Goal: Information Seeking & Learning: Learn about a topic

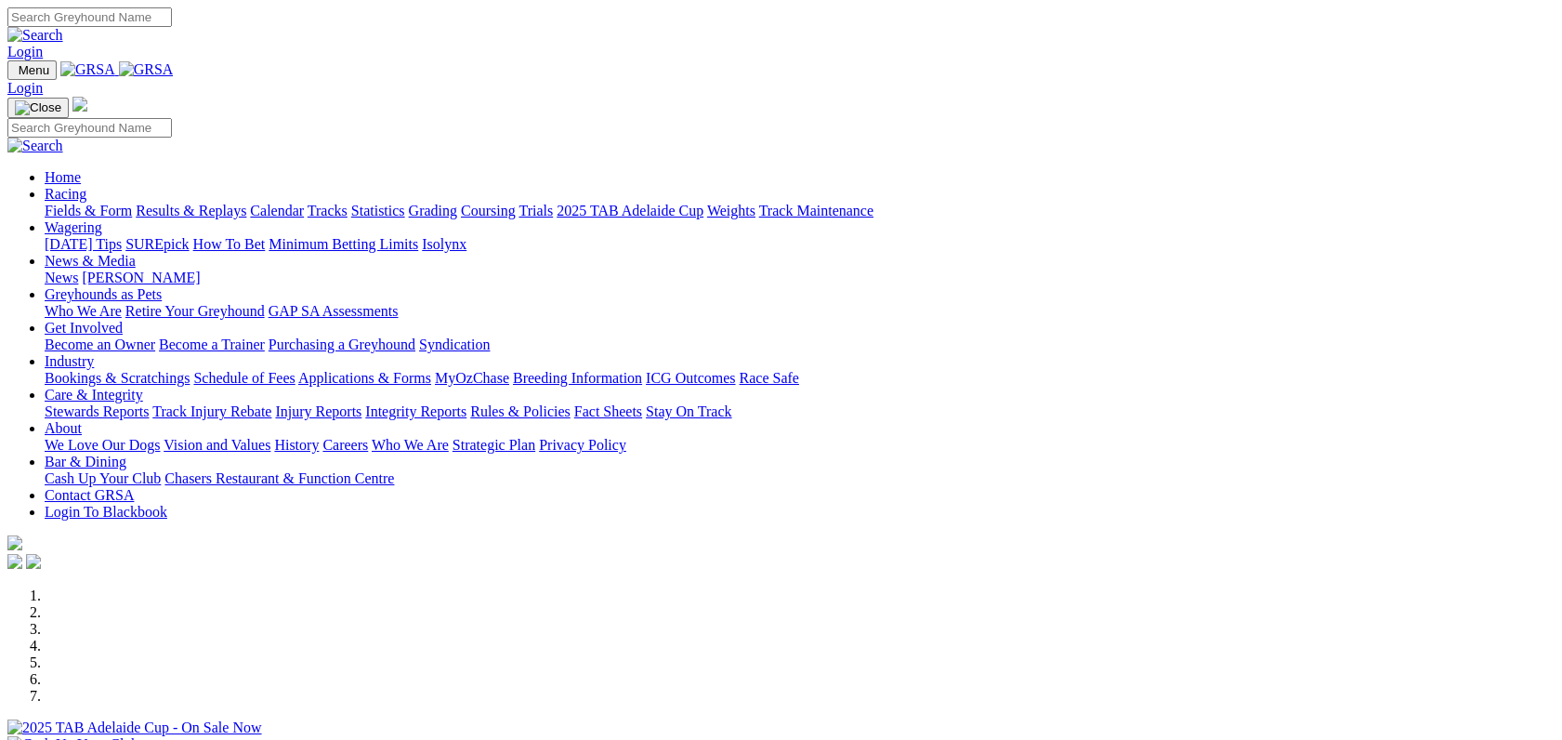
click at [86, 186] on link "Racing" at bounding box center [66, 194] width 42 height 16
click at [238, 203] on link "Results & Replays" at bounding box center [191, 211] width 111 height 16
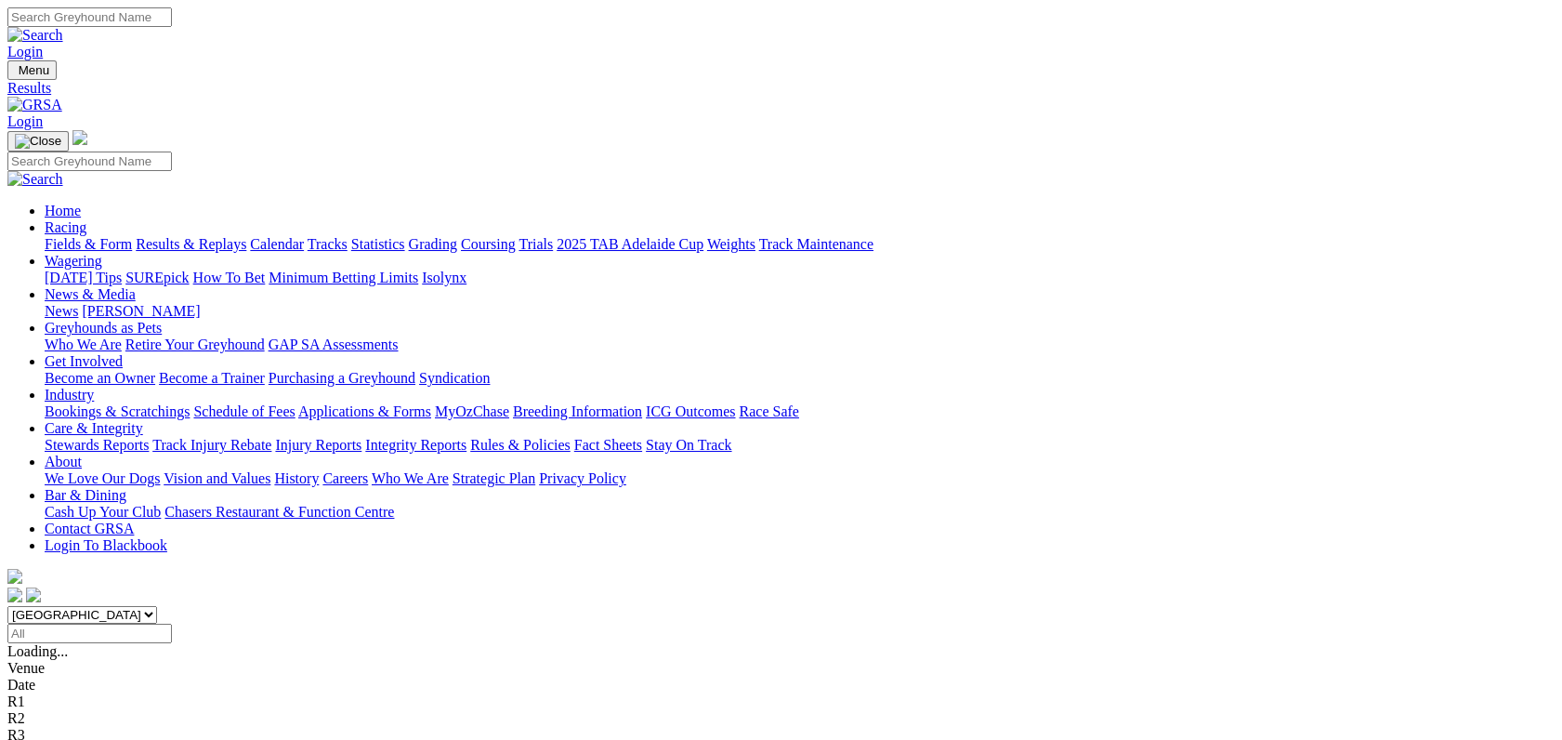
click at [157, 606] on select "South Australia New South Wales Northern Territory Queensland Tasmania Victoria…" at bounding box center [82, 615] width 150 height 18
select select "QLD"
click at [157, 606] on select "South Australia New South Wales Northern Territory Queensland Tasmania Victoria…" at bounding box center [82, 615] width 150 height 18
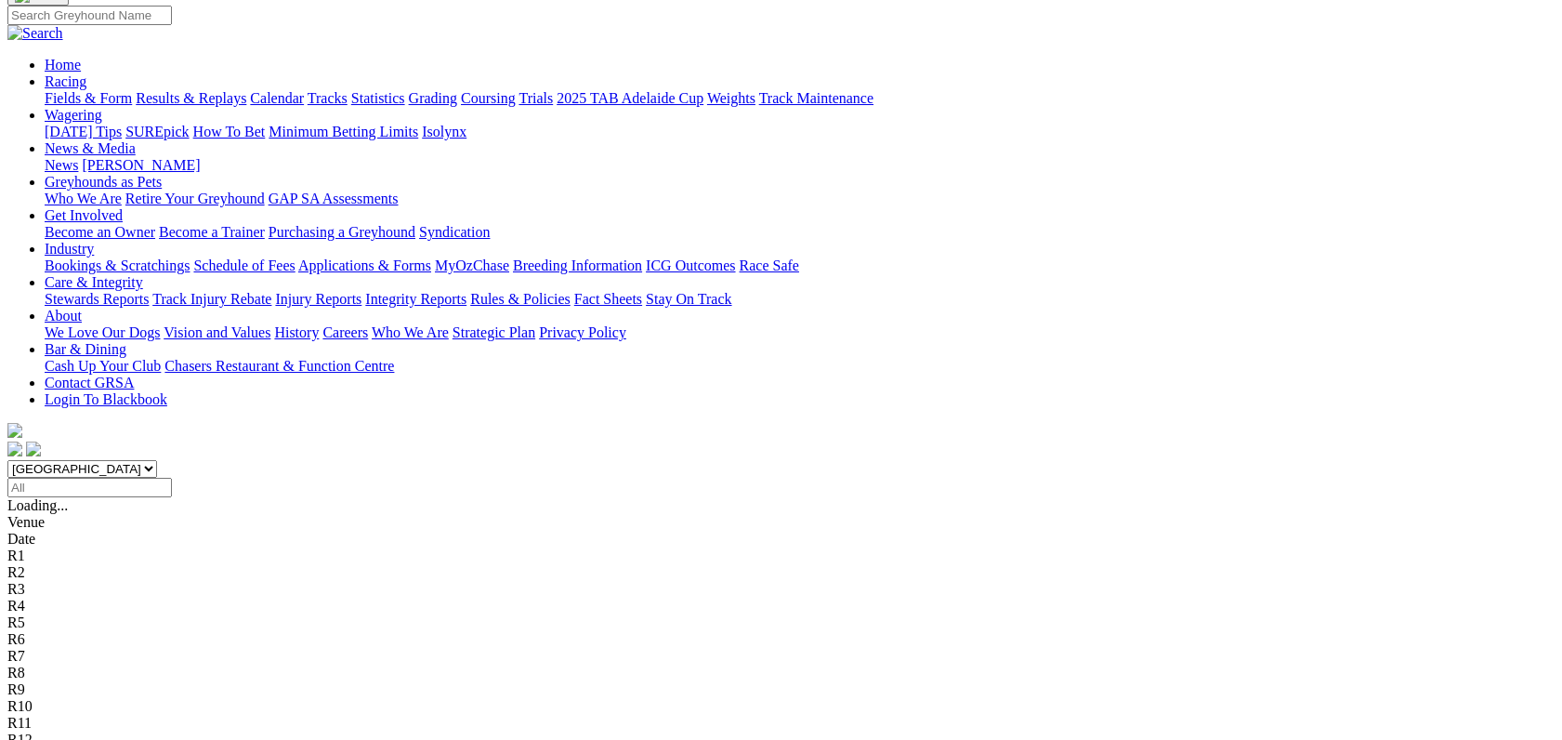
scroll to position [143, 0]
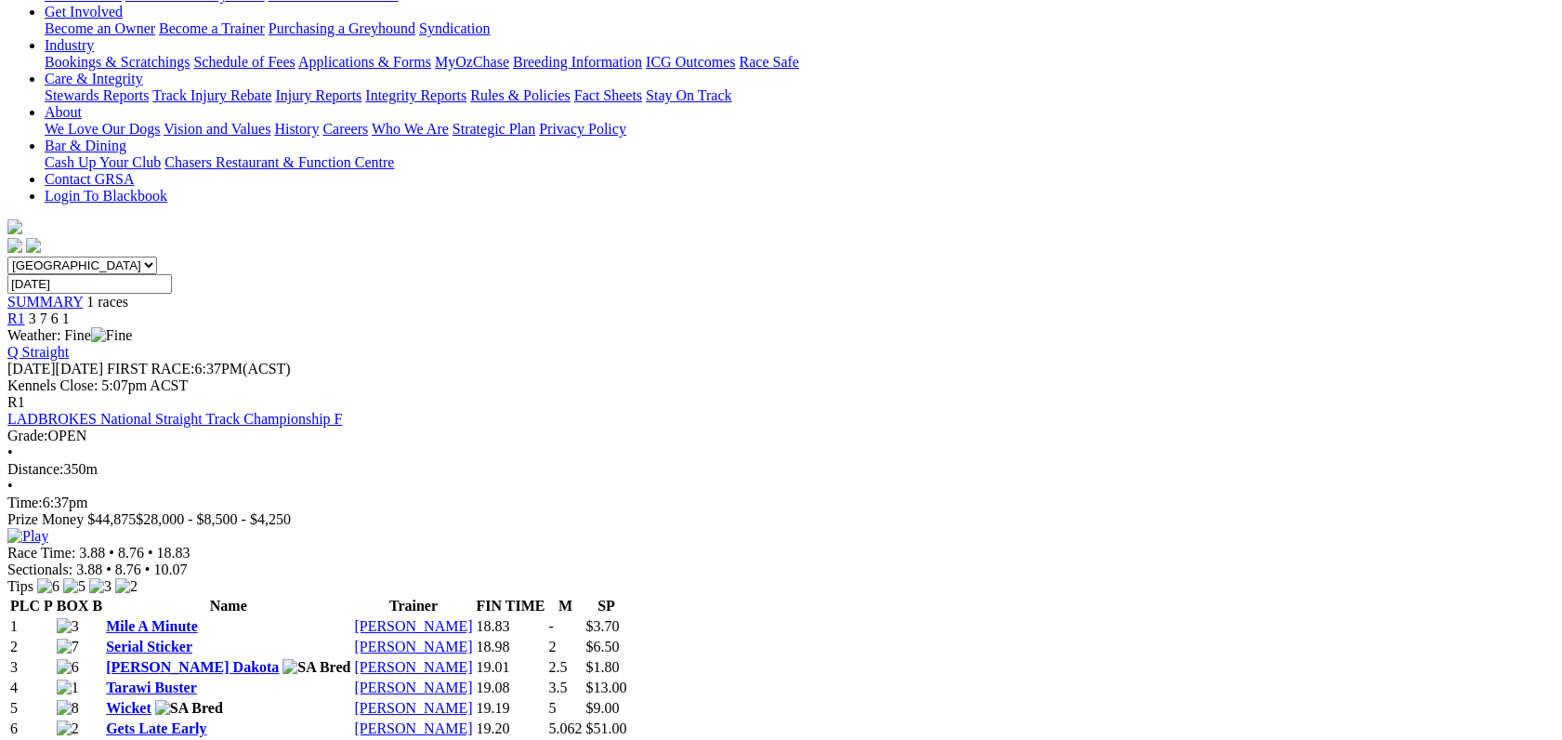
scroll to position [355, 0]
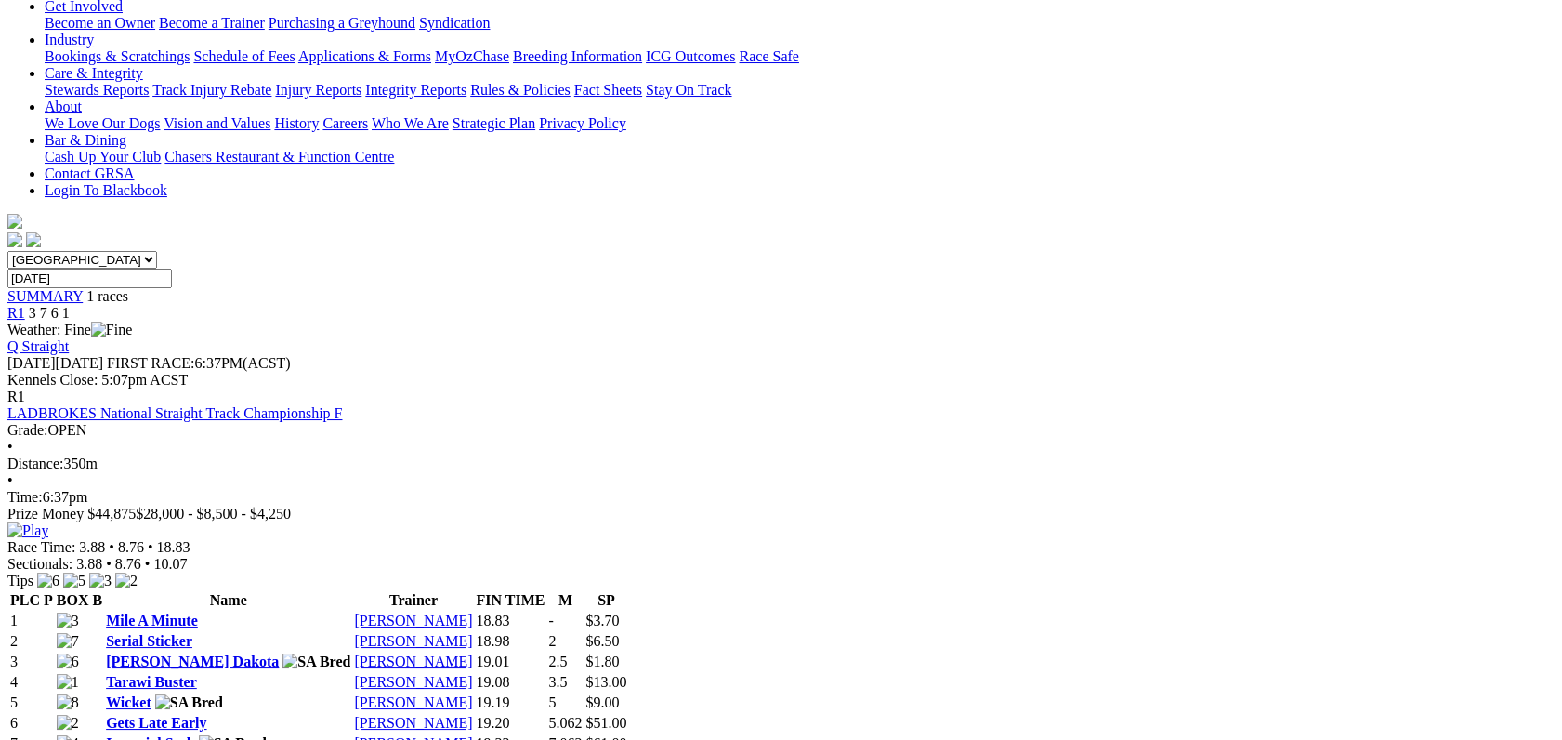
click at [472, 653] on link "Tony Brett" at bounding box center [413, 661] width 118 height 16
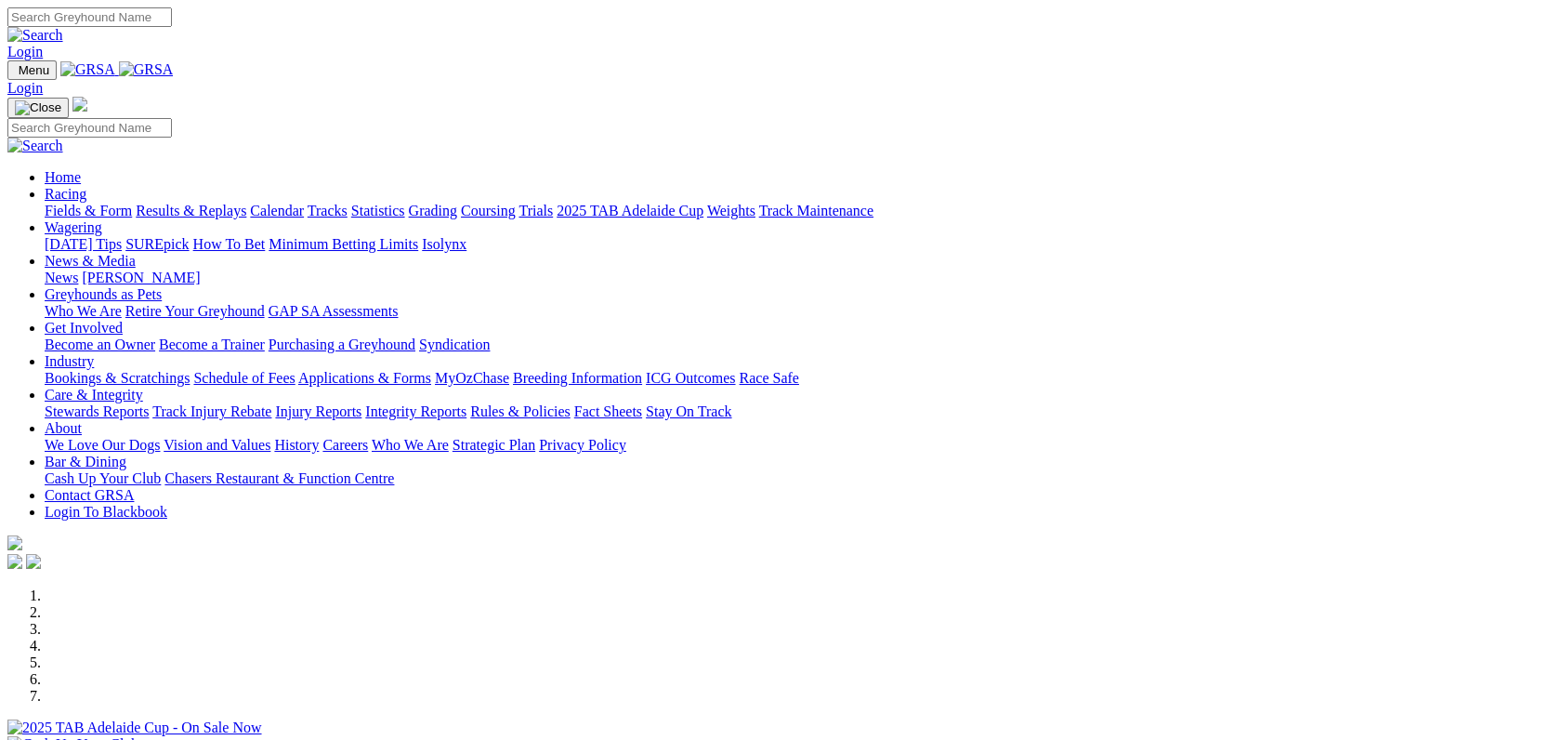
click at [86, 186] on link "Racing" at bounding box center [66, 194] width 42 height 16
click at [132, 203] on link "Fields & Form" at bounding box center [88, 211] width 87 height 16
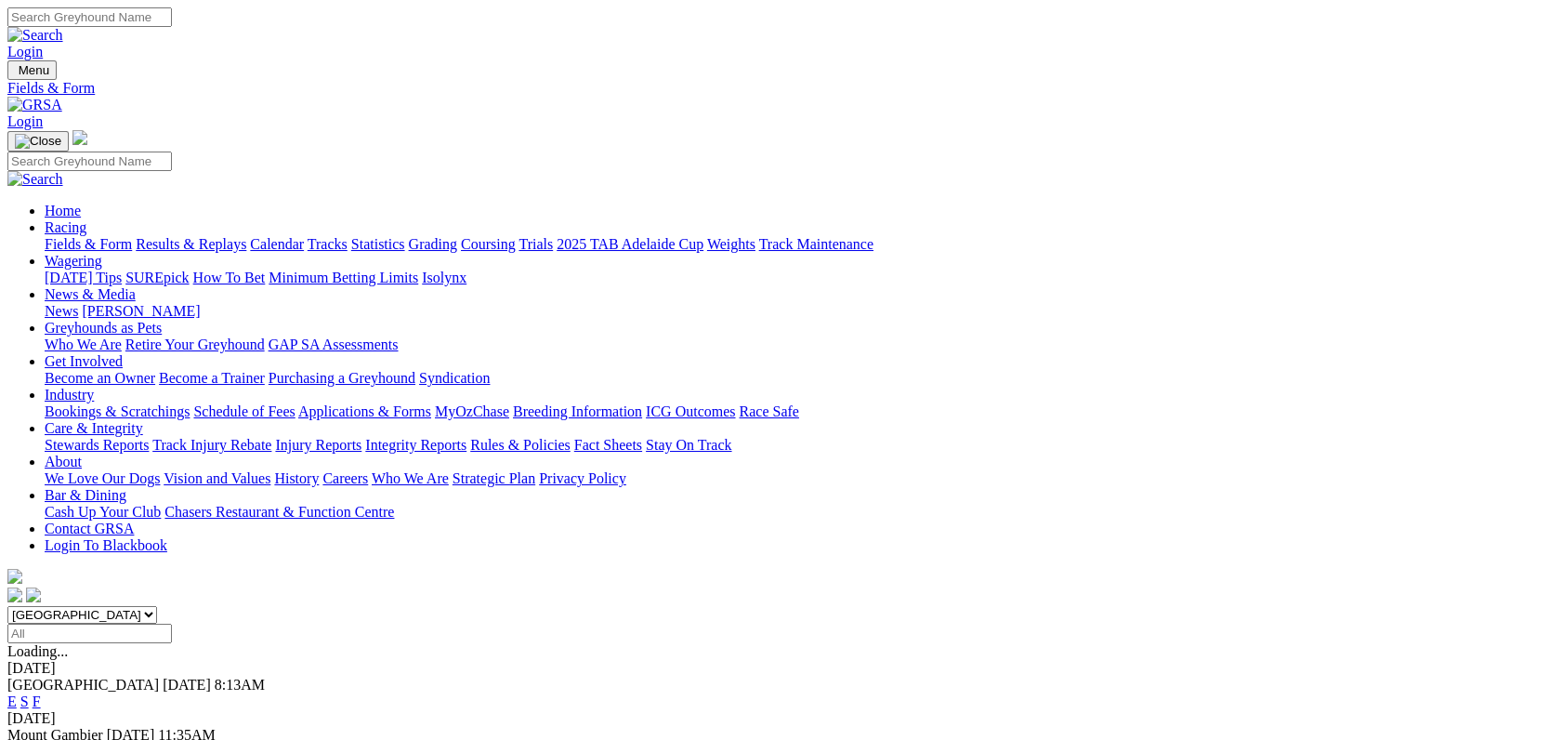
click at [157, 606] on select "[GEOGRAPHIC_DATA] [GEOGRAPHIC_DATA] [GEOGRAPHIC_DATA] [GEOGRAPHIC_DATA] [GEOGRA…" at bounding box center [82, 615] width 150 height 18
select select "QLD"
click at [157, 606] on select "South Australia New South Wales Northern Territory Queensland Tasmania Victoria…" at bounding box center [82, 615] width 150 height 18
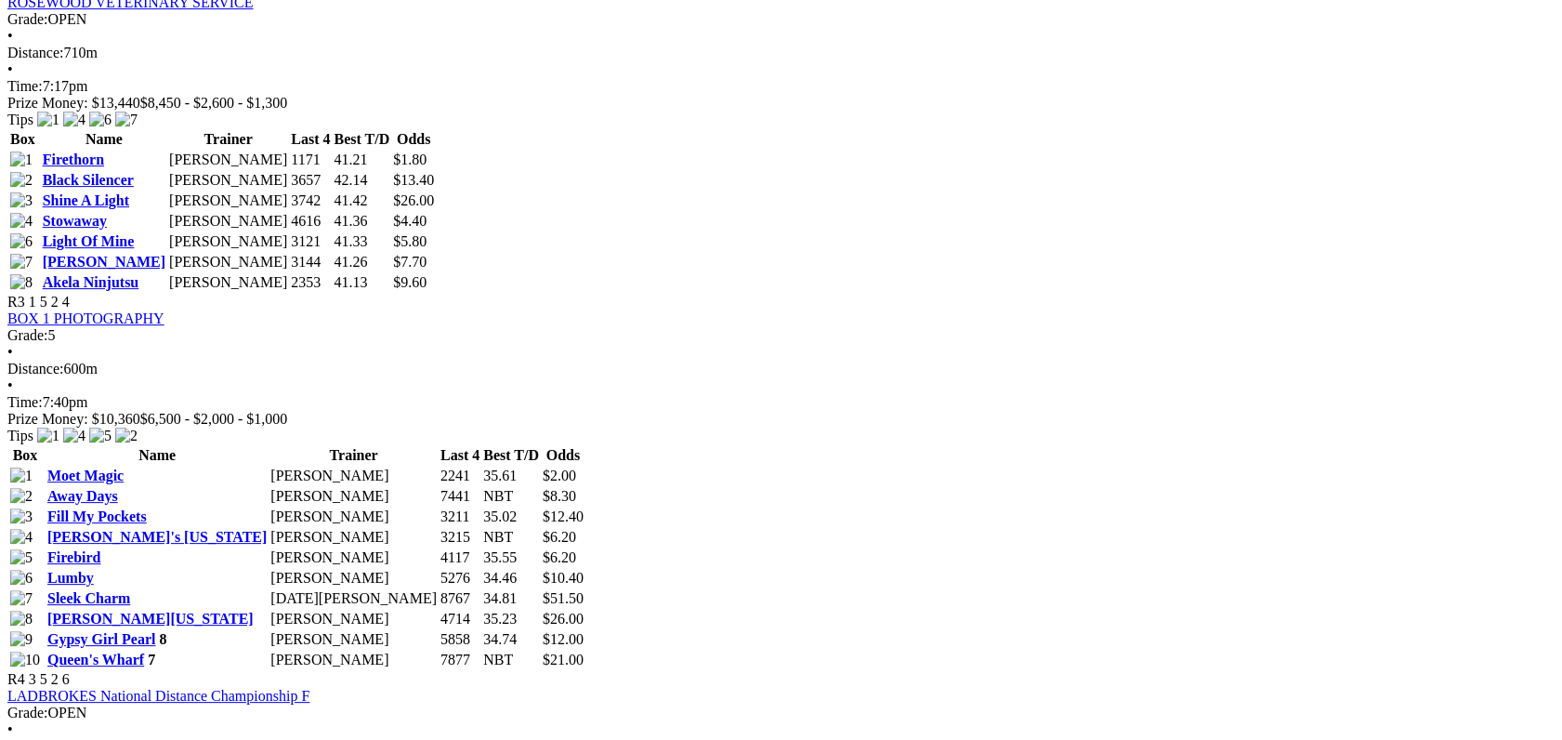
scroll to position [1289, 0]
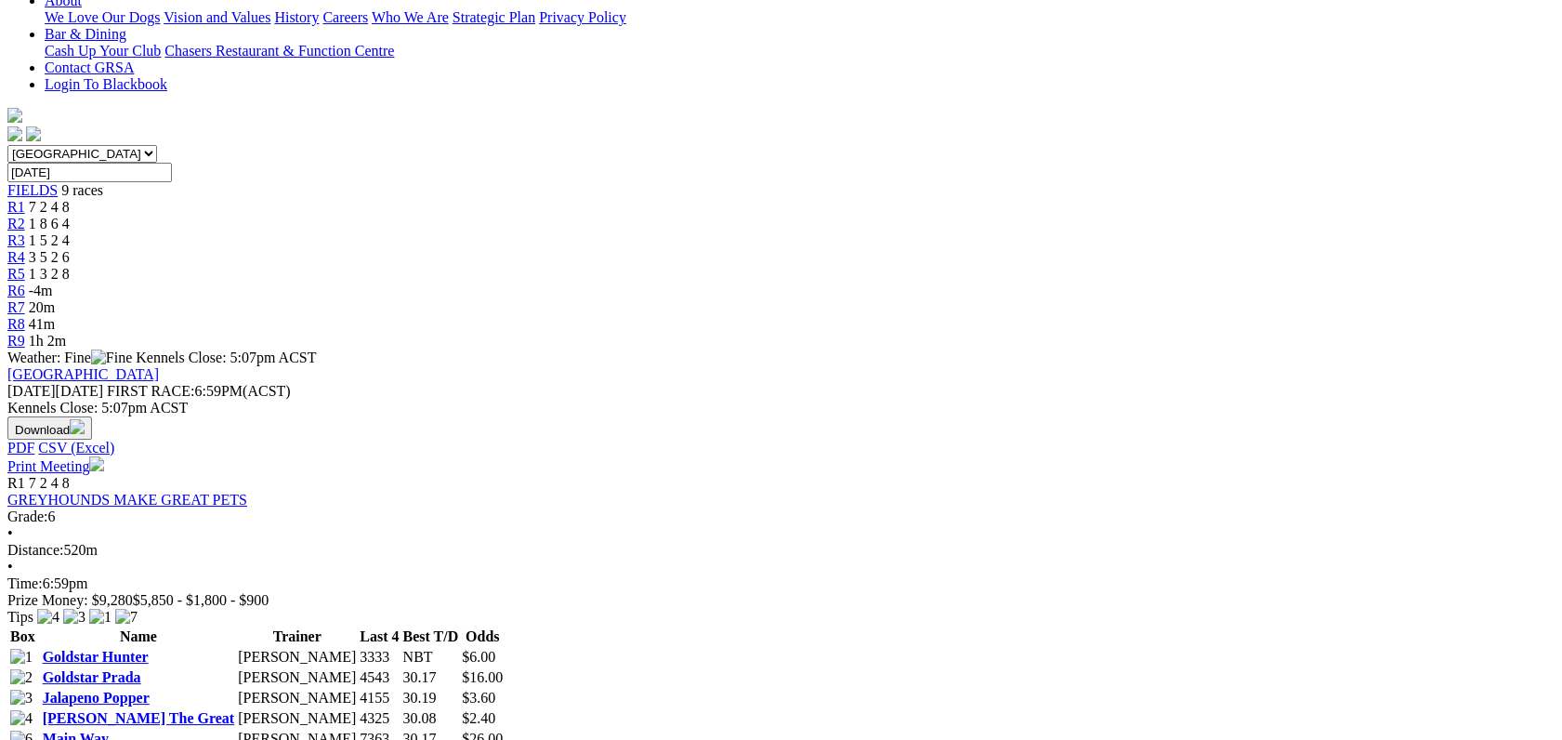
scroll to position [470, 0]
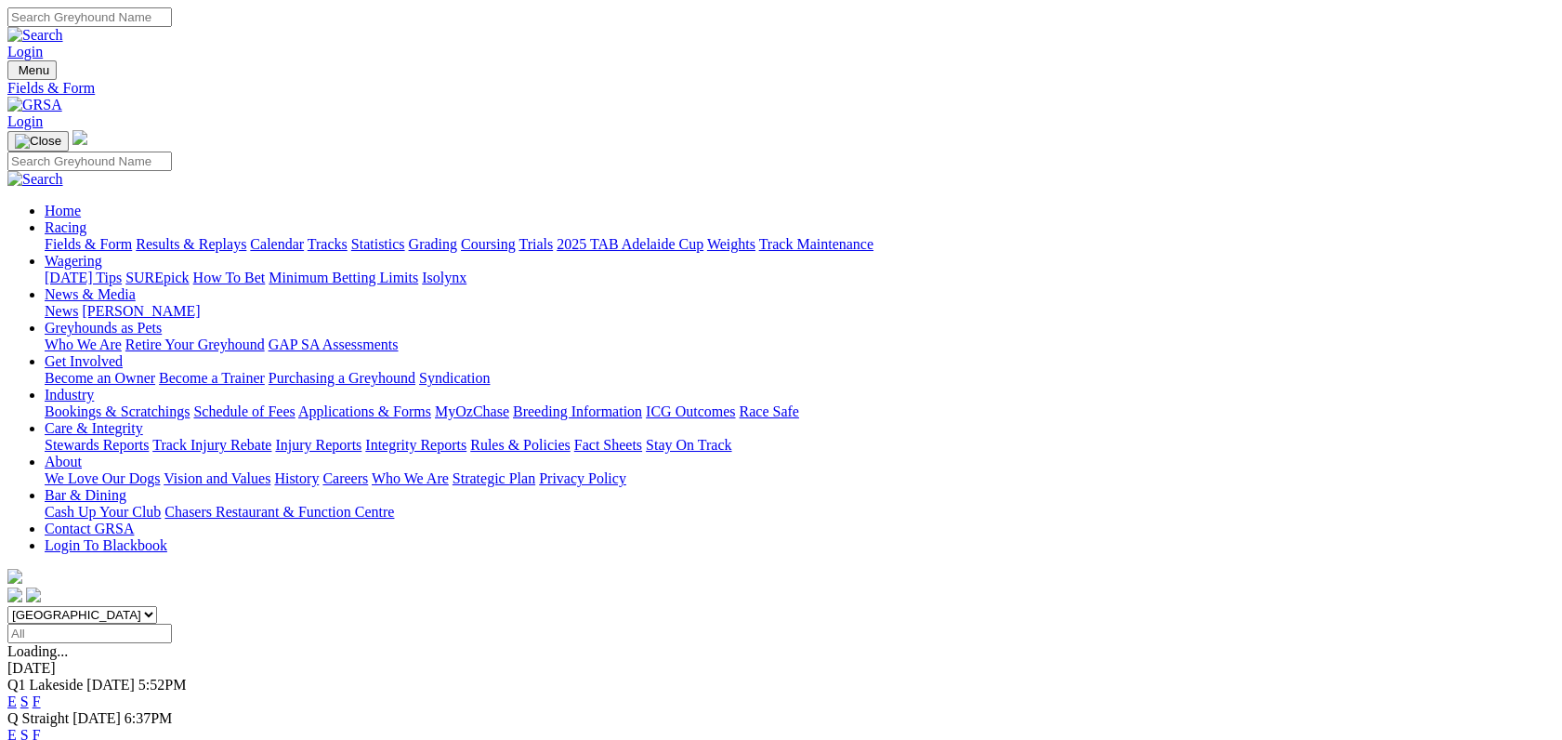
click at [41, 727] on link "F" at bounding box center [37, 735] width 8 height 16
